Goal: Information Seeking & Learning: Learn about a topic

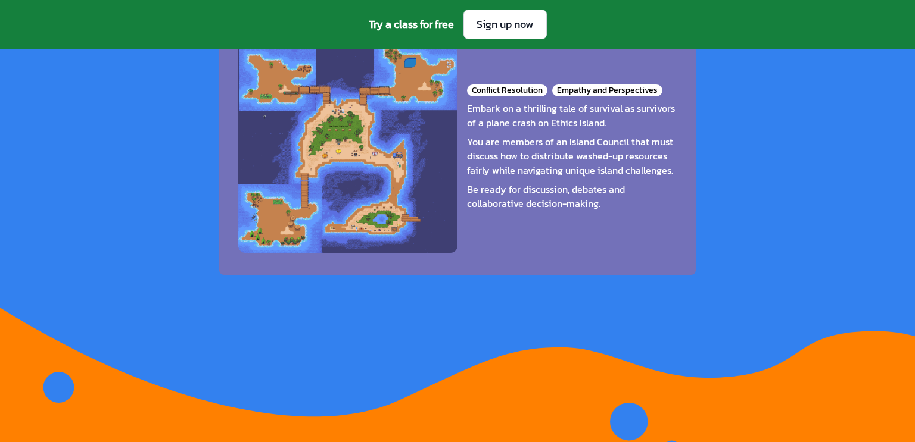
scroll to position [4390, 0]
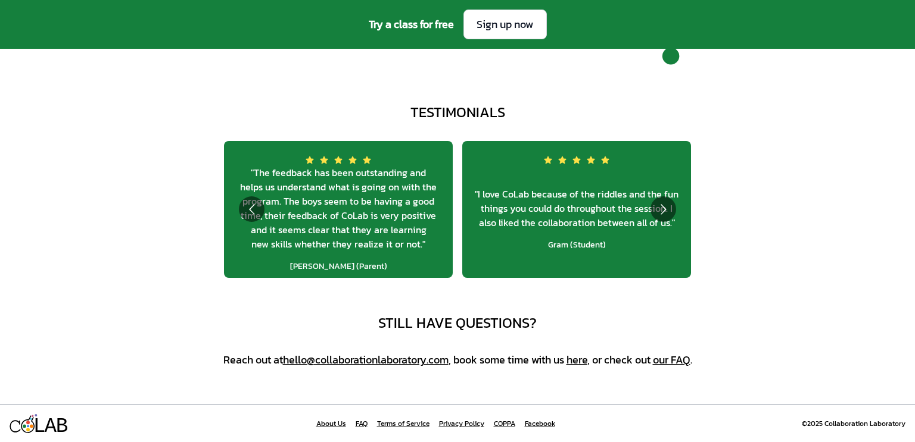
click at [507, 422] on link "COPPA" at bounding box center [504, 424] width 21 height 10
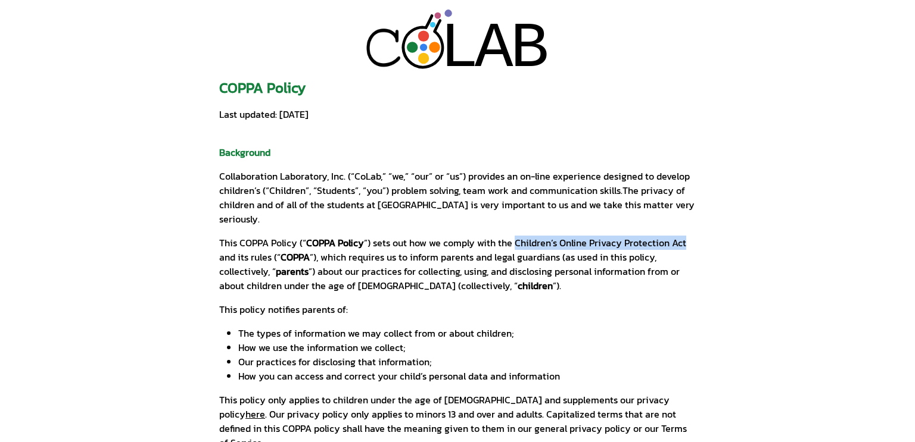
drag, startPoint x: 514, startPoint y: 229, endPoint x: 691, endPoint y: 233, distance: 177.5
click at [691, 236] on p "This COPPA Policy (“ COPPA Policy ”) sets out how we comply with the Children’s…" at bounding box center [457, 264] width 476 height 57
copy p "Children’s Online Privacy Protection Act"
drag, startPoint x: 238, startPoint y: 226, endPoint x: 296, endPoint y: 224, distance: 58.4
click at [296, 236] on p "This COPPA Policy (“ COPPA Policy ”) sets out how we comply with the Children’s…" at bounding box center [457, 264] width 476 height 57
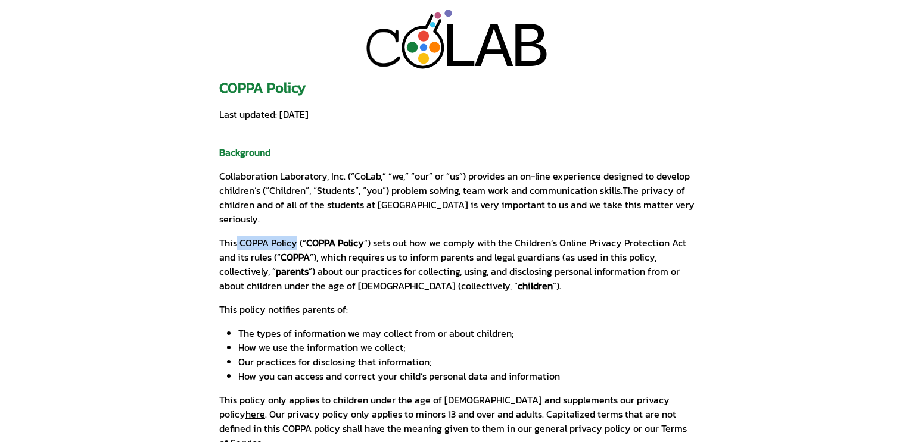
copy p "COPPA Policy"
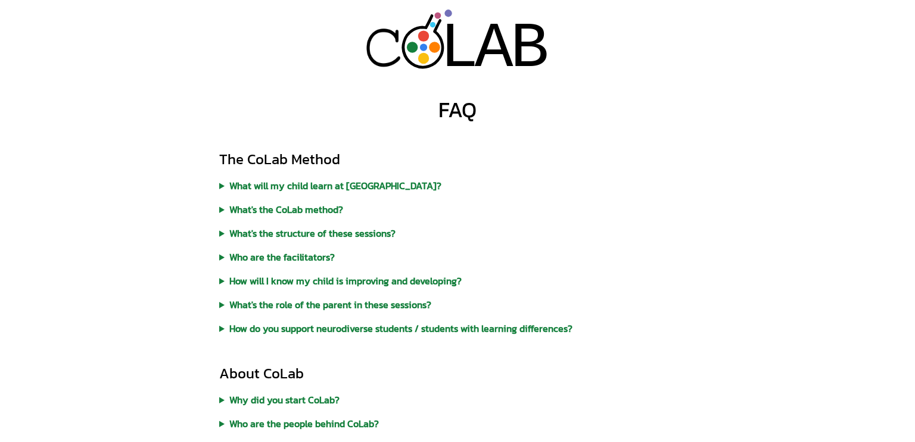
click at [416, 47] on circle at bounding box center [412, 47] width 11 height 11
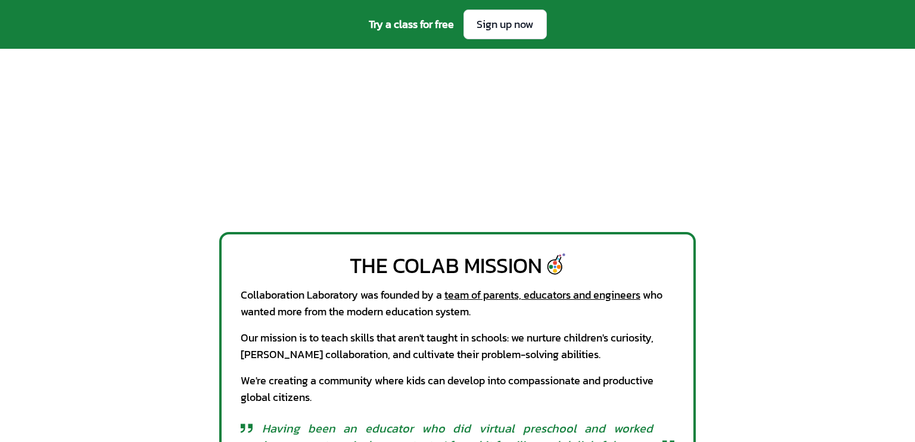
scroll to position [369, 0]
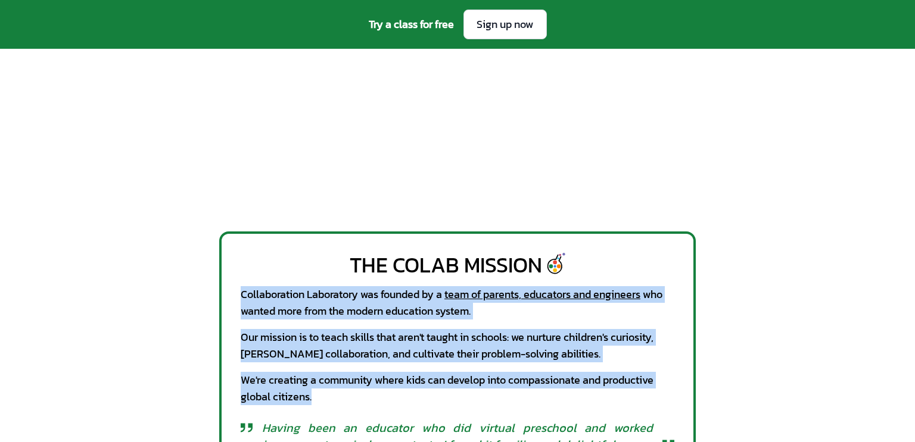
drag, startPoint x: 240, startPoint y: 293, endPoint x: 502, endPoint y: 401, distance: 283.5
click at [502, 401] on div "The CoLab Mission Collaboration Laboratory was founded by a team of parents, ed…" at bounding box center [457, 365] width 476 height 267
copy div "Collaboration Laboratory was founded by a team of parents, educators and engine…"
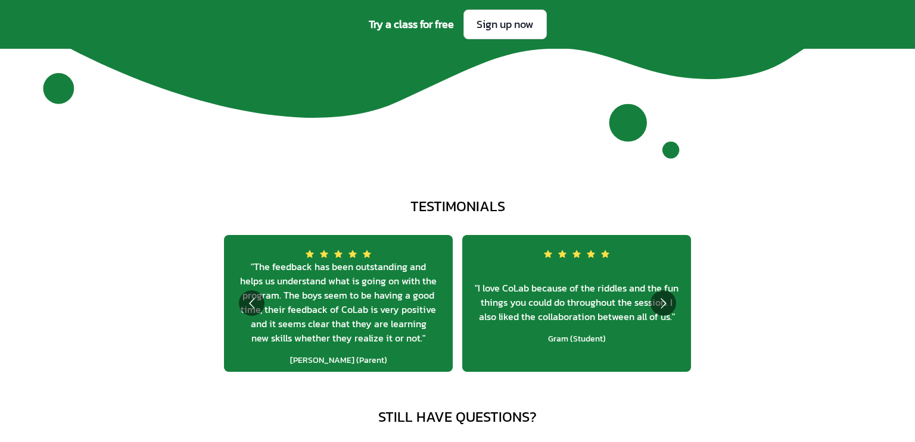
scroll to position [4390, 0]
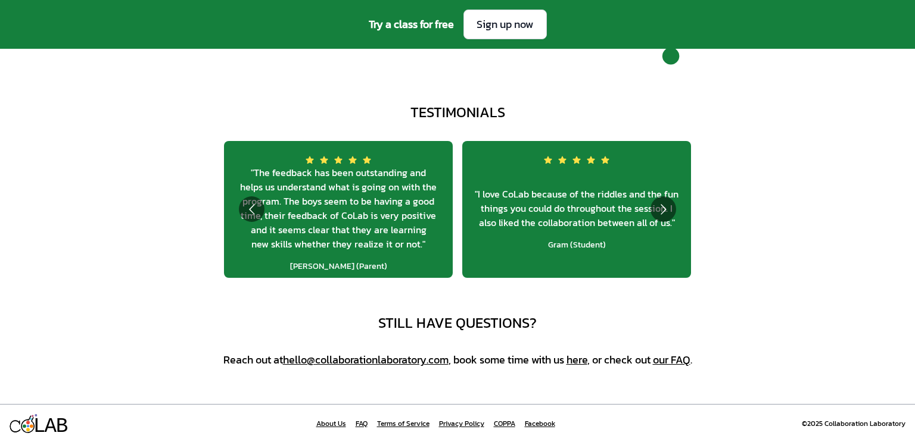
click at [339, 425] on link "About Us" at bounding box center [331, 424] width 30 height 10
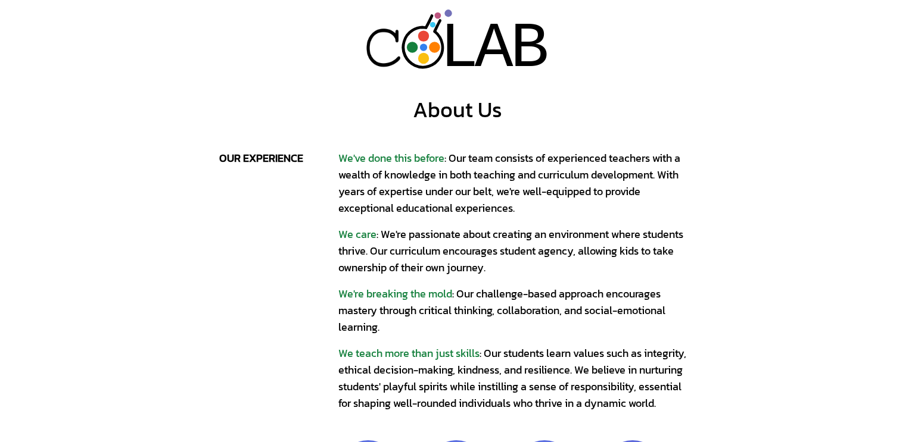
click at [438, 47] on circle at bounding box center [434, 47] width 11 height 11
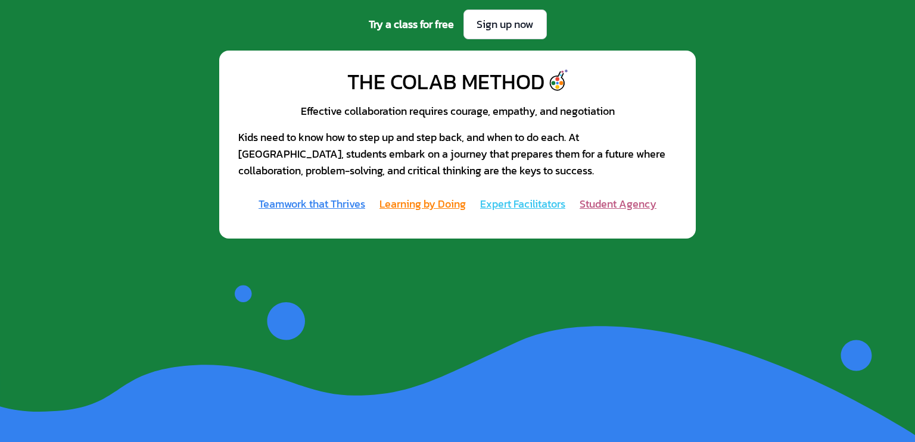
scroll to position [1227, 0]
